Goal: Information Seeking & Learning: Learn about a topic

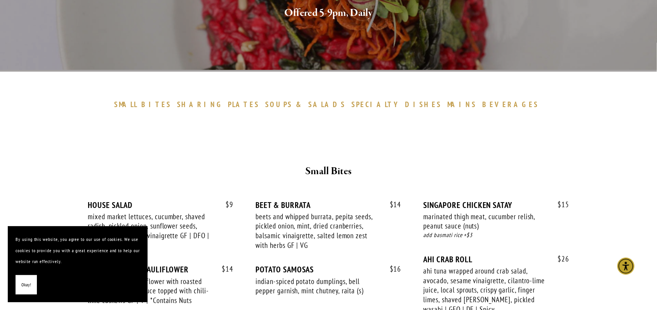
scroll to position [194, 0]
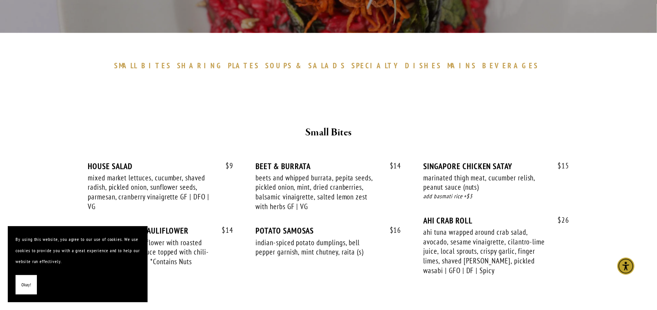
click at [259, 68] on span "PLATES" at bounding box center [243, 65] width 31 height 9
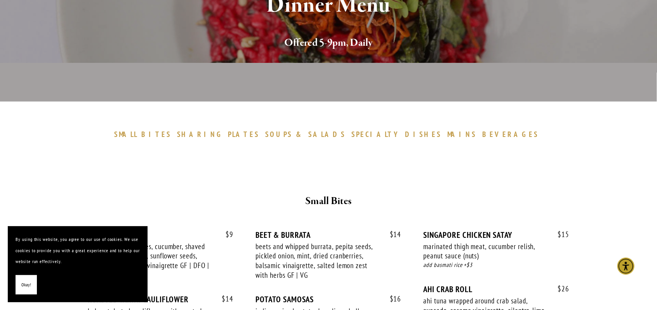
scroll to position [109, 0]
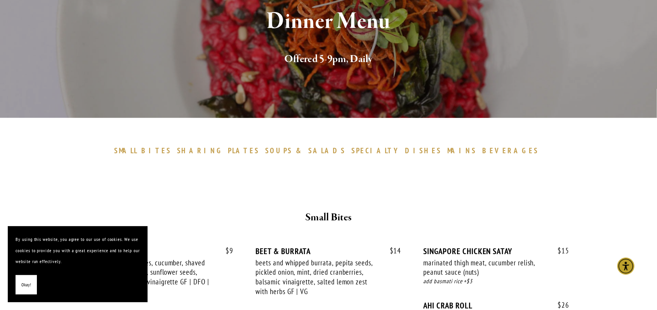
click at [448, 149] on span "MAINS" at bounding box center [462, 150] width 29 height 9
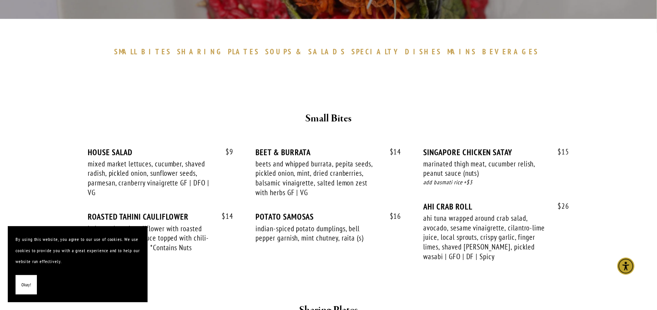
scroll to position [194, 0]
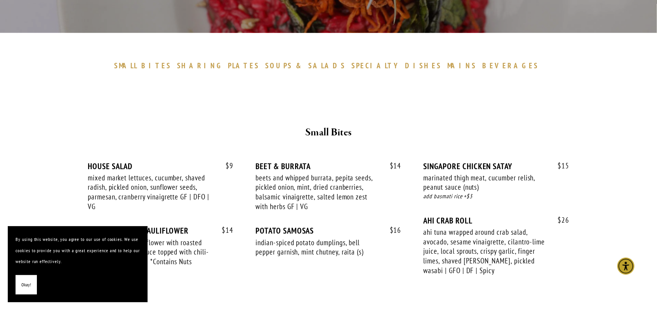
click at [405, 63] on span "DISHES" at bounding box center [423, 65] width 37 height 9
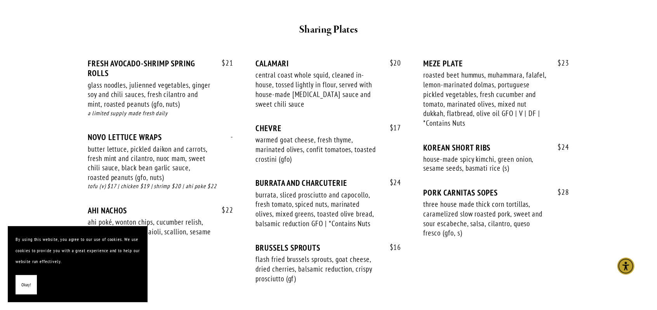
scroll to position [466, 0]
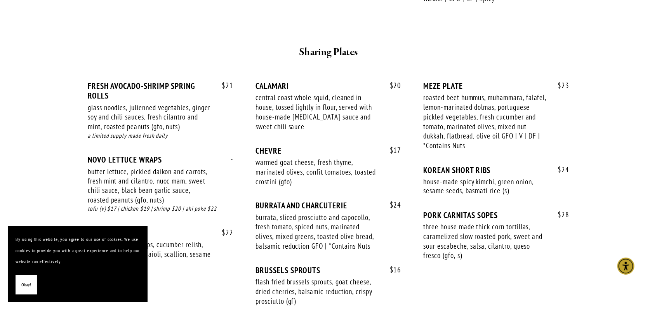
click at [406, 197] on div "$ 21 FRESH AVOCADO-SHRIMP SPRING ROLLS glass noodles, julienned vegetables, gin…" at bounding box center [328, 201] width 481 height 240
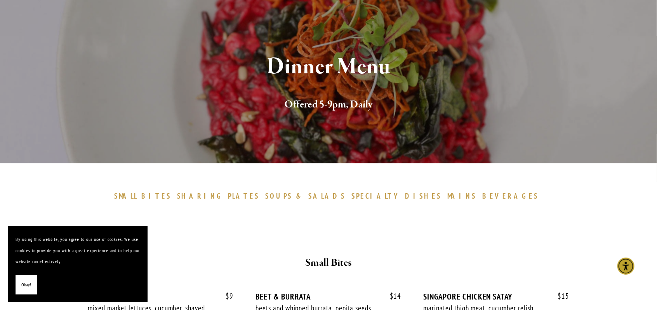
scroll to position [77, 0]
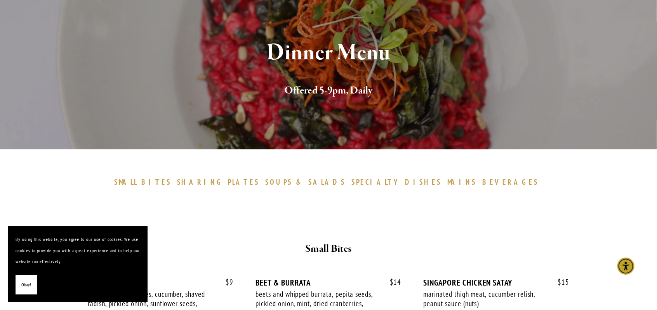
click at [367, 179] on span "SPECIALTY" at bounding box center [376, 181] width 50 height 9
click at [224, 180] on span "SHARING" at bounding box center [200, 181] width 47 height 9
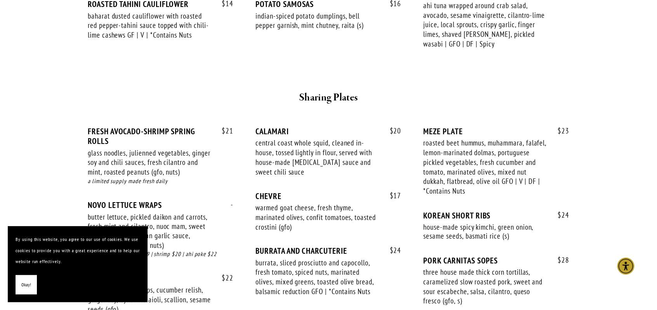
scroll to position [419, 0]
